Goal: Transaction & Acquisition: Purchase product/service

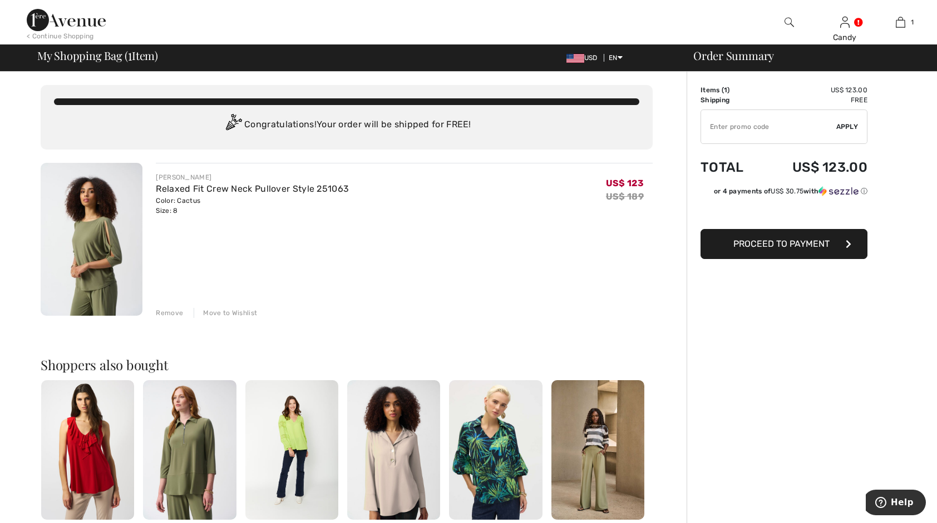
click at [742, 246] on span "Proceed to Payment" at bounding box center [781, 244] width 96 height 11
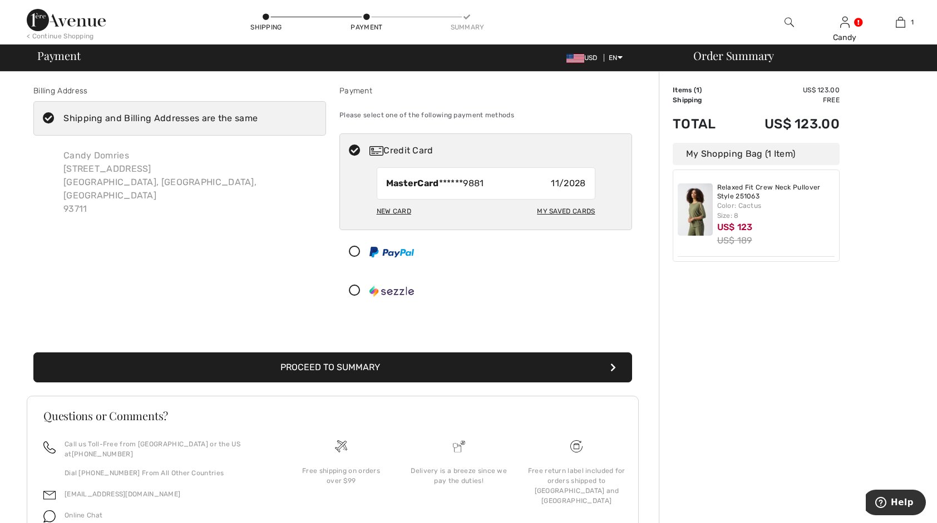
click at [327, 365] on button "Proceed to Summary" at bounding box center [332, 368] width 598 height 30
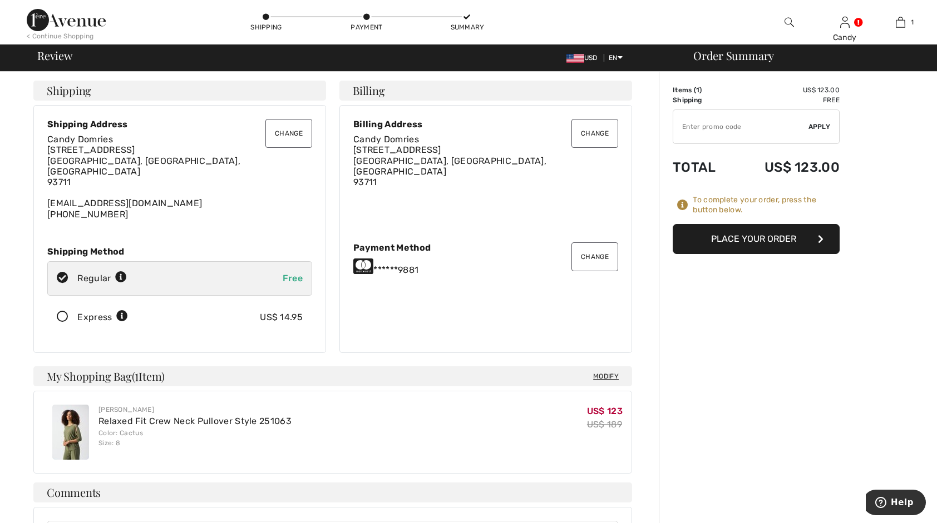
click at [279, 131] on button "Change" at bounding box center [288, 133] width 47 height 29
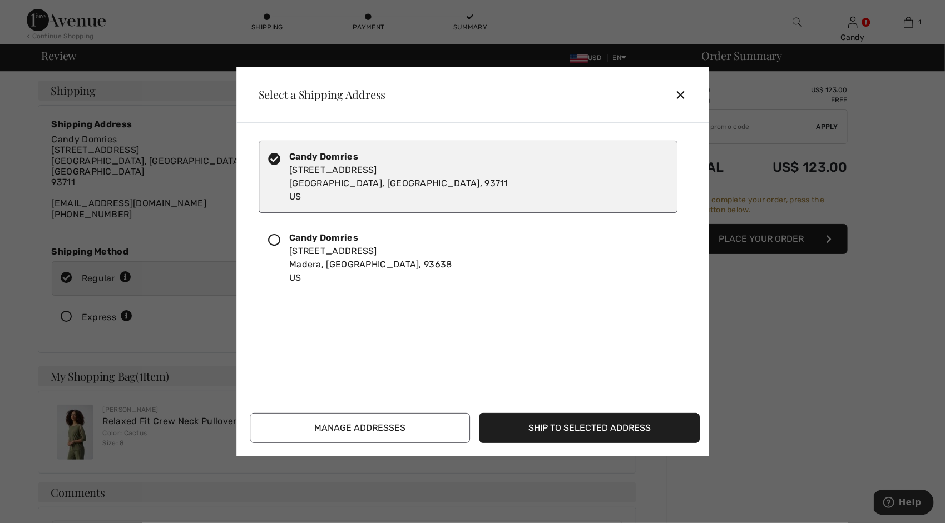
click at [270, 240] on icon at bounding box center [274, 240] width 12 height 12
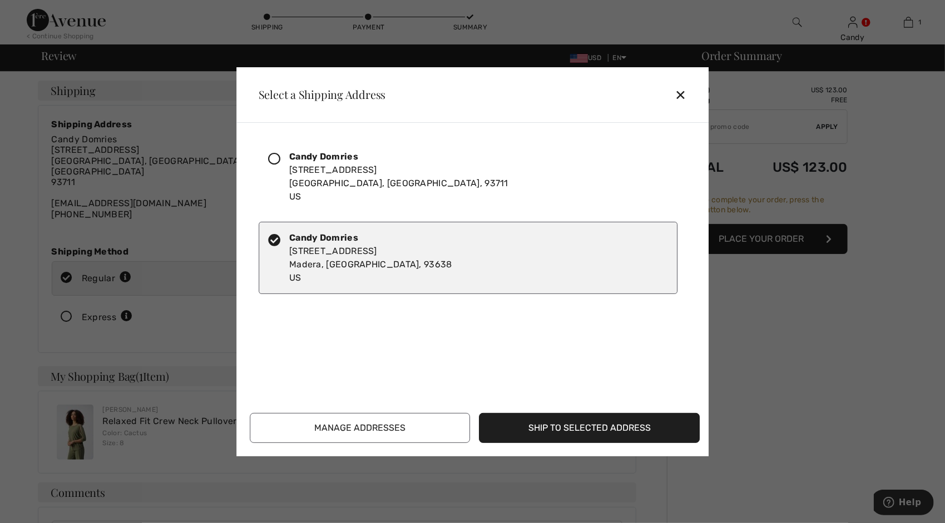
click at [539, 426] on button "Ship to Selected Address" at bounding box center [589, 428] width 221 height 30
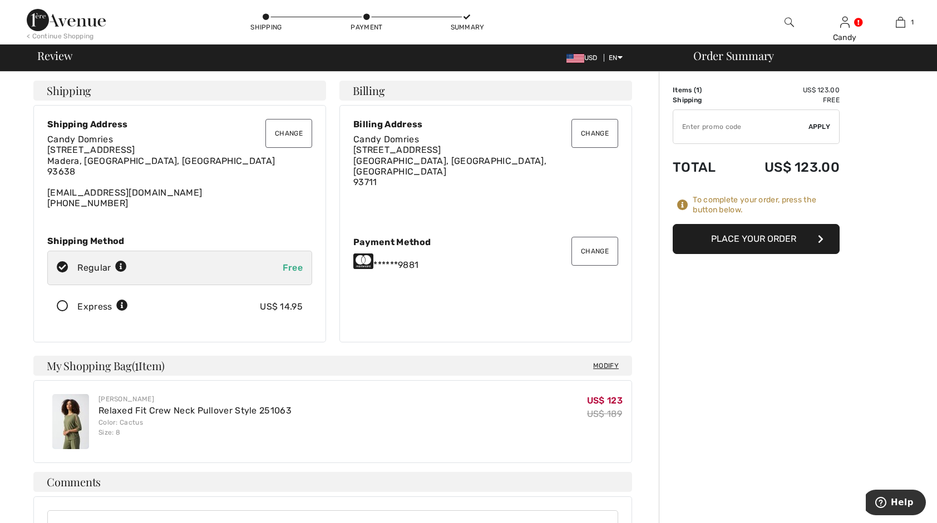
click at [602, 249] on button "Change" at bounding box center [594, 251] width 47 height 29
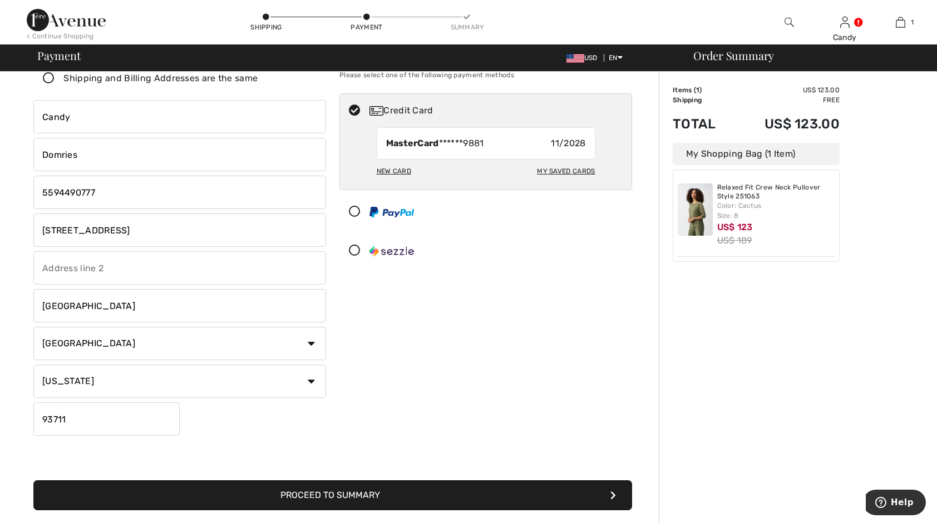
click at [559, 171] on div "My Saved Cards" at bounding box center [566, 171] width 58 height 19
radio input "true"
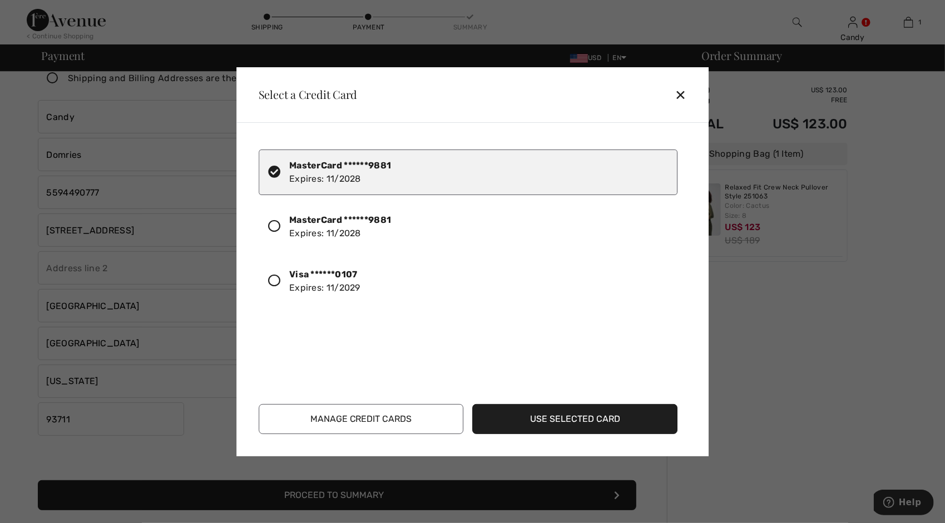
click at [274, 280] on icon at bounding box center [274, 281] width 12 height 12
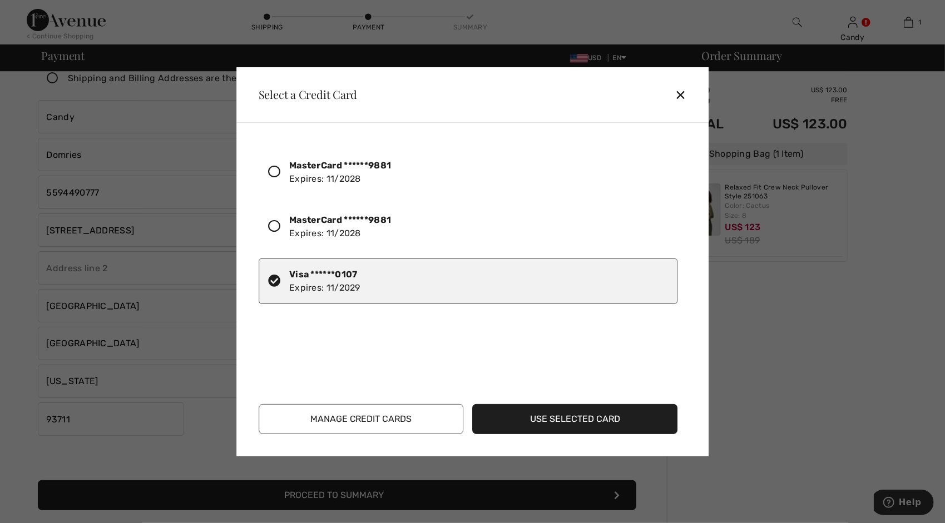
click at [561, 420] on button "Use Selected Card" at bounding box center [575, 419] width 205 height 30
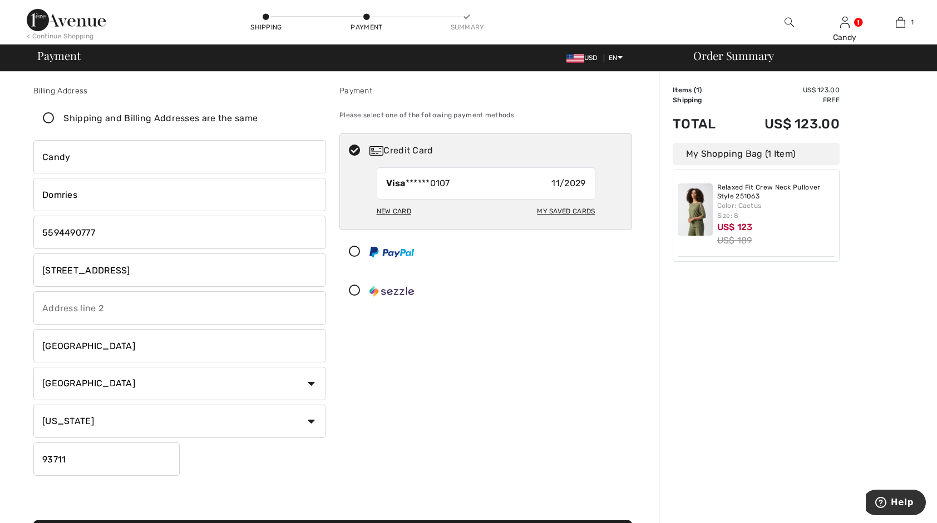
click at [100, 230] on input "phone" at bounding box center [179, 232] width 293 height 33
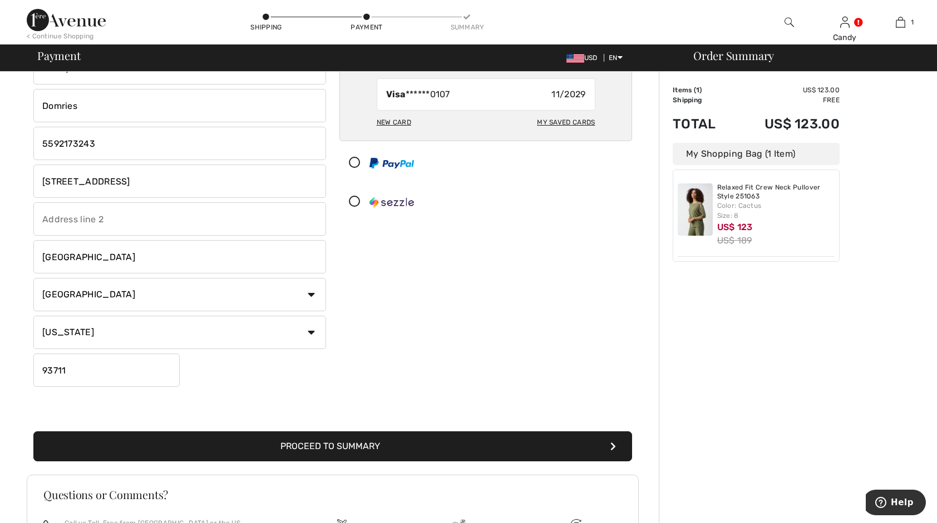
scroll to position [103, 0]
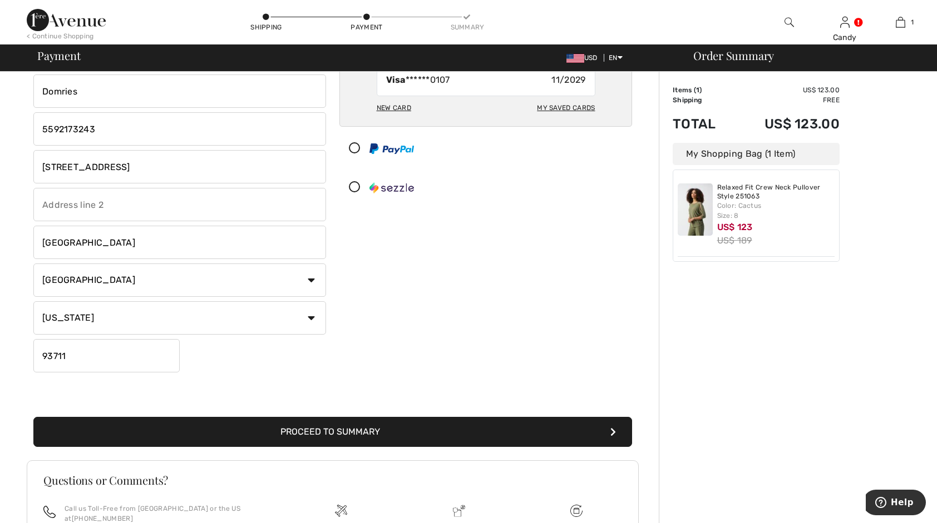
type input "5592173243"
click at [364, 428] on button "Proceed to Summary" at bounding box center [332, 432] width 598 height 30
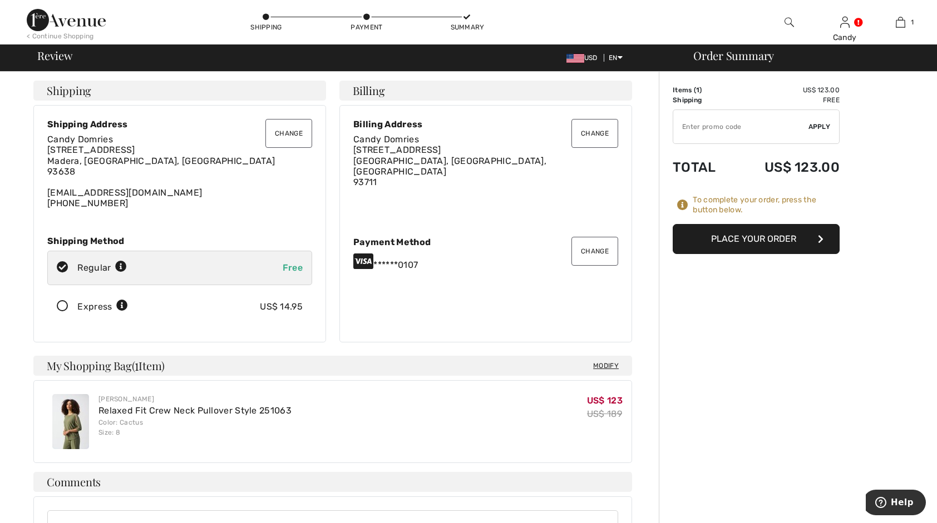
click at [752, 238] on button "Place Your Order" at bounding box center [755, 239] width 167 height 30
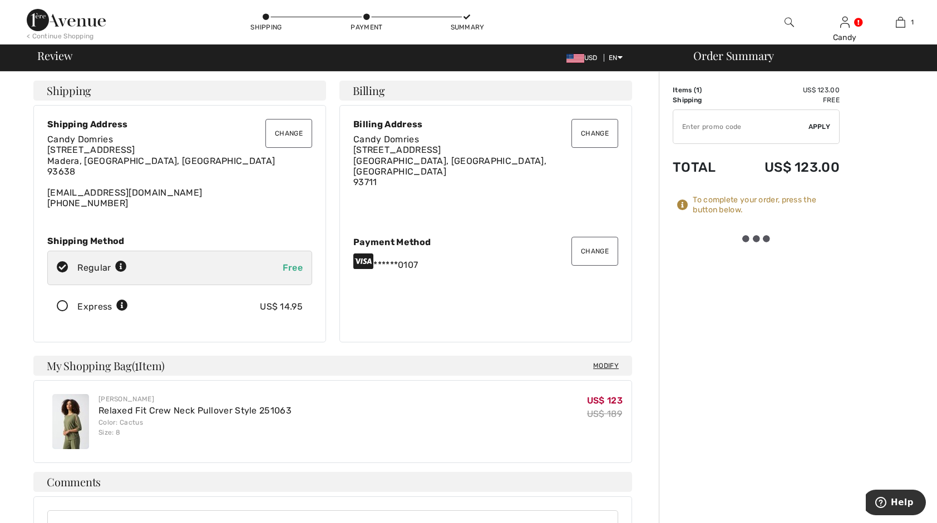
click at [752, 238] on div at bounding box center [755, 238] width 31 height 7
